Goal: Navigation & Orientation: Find specific page/section

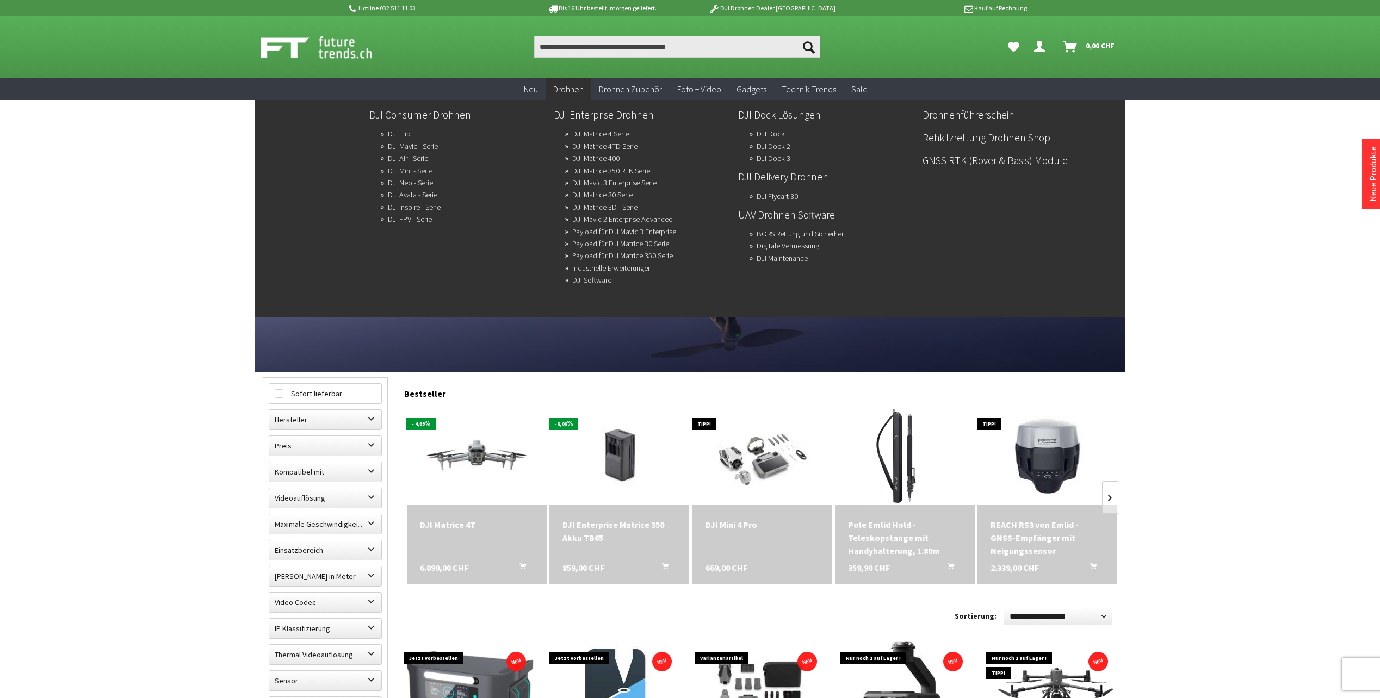
click at [405, 168] on link "DJI Mini - Serie" at bounding box center [410, 170] width 45 height 15
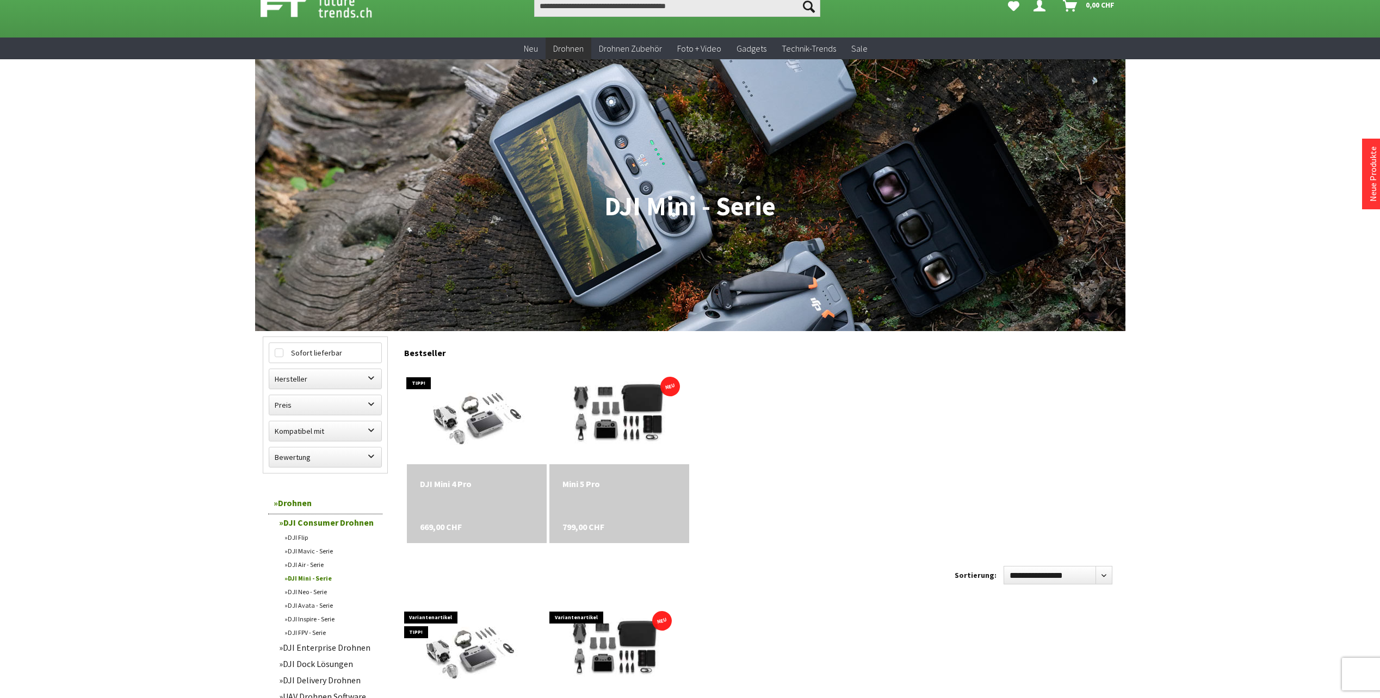
scroll to position [218, 0]
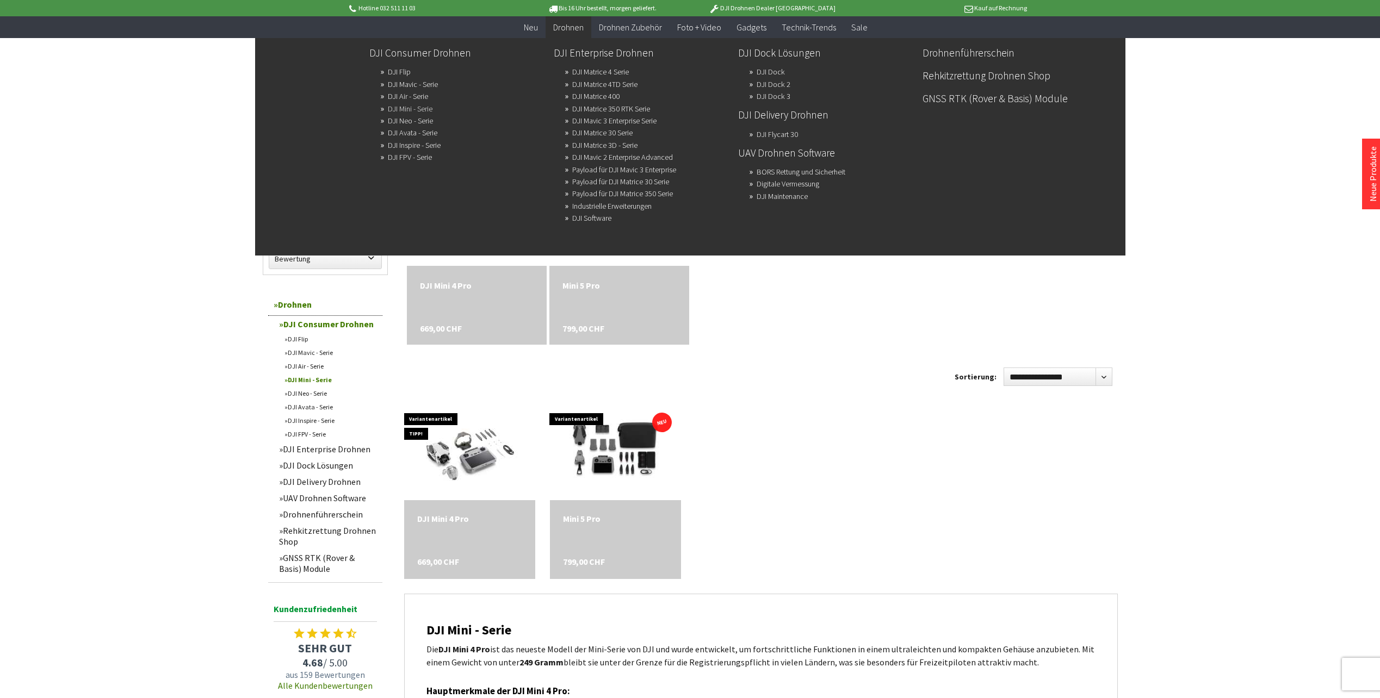
click at [431, 105] on link "DJI Mini - Serie" at bounding box center [410, 108] width 45 height 15
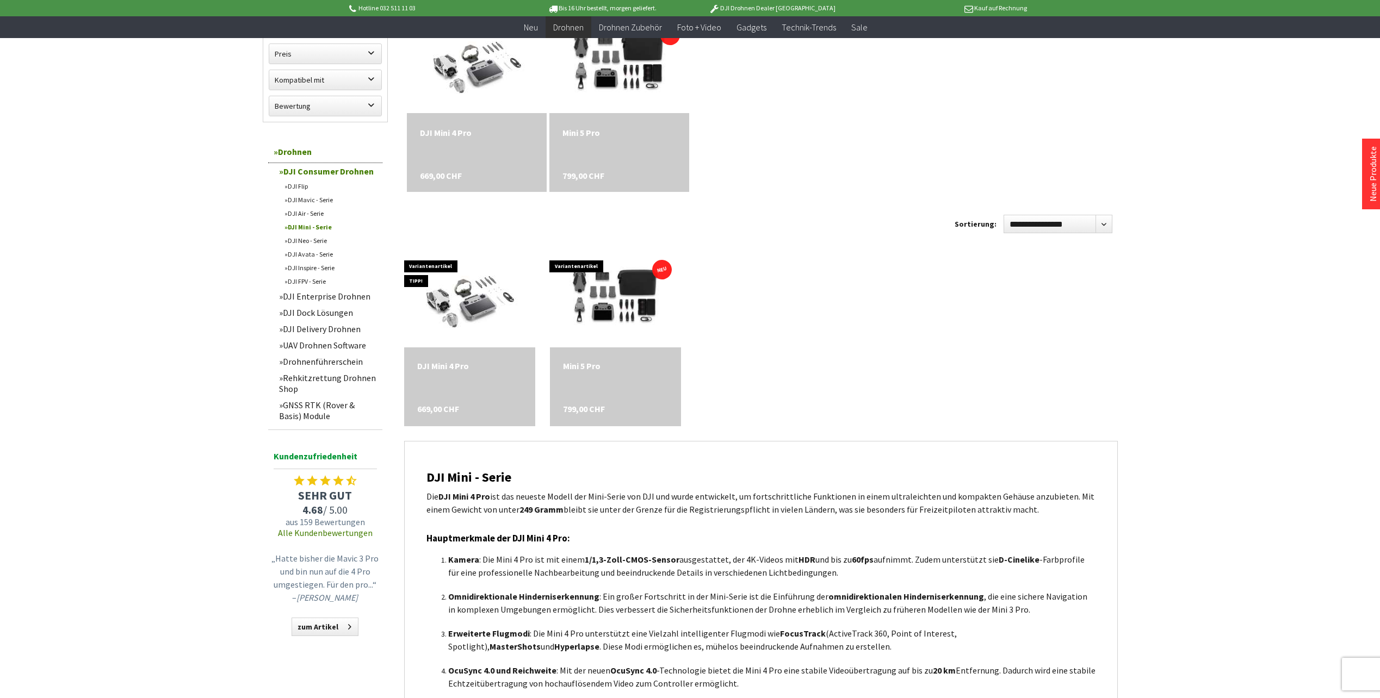
scroll to position [435, 0]
